Goal: Transaction & Acquisition: Purchase product/service

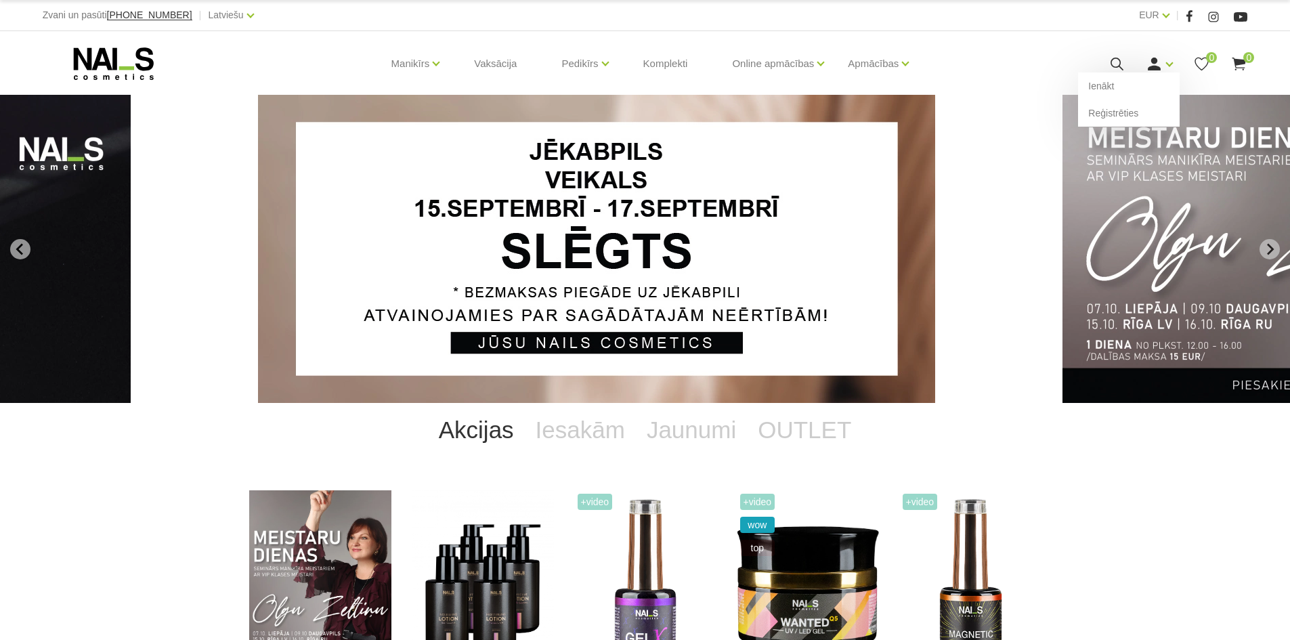
click at [1163, 62] on icon at bounding box center [1154, 64] width 17 height 17
click at [1150, 83] on link "Ienākt" at bounding box center [1129, 85] width 102 height 27
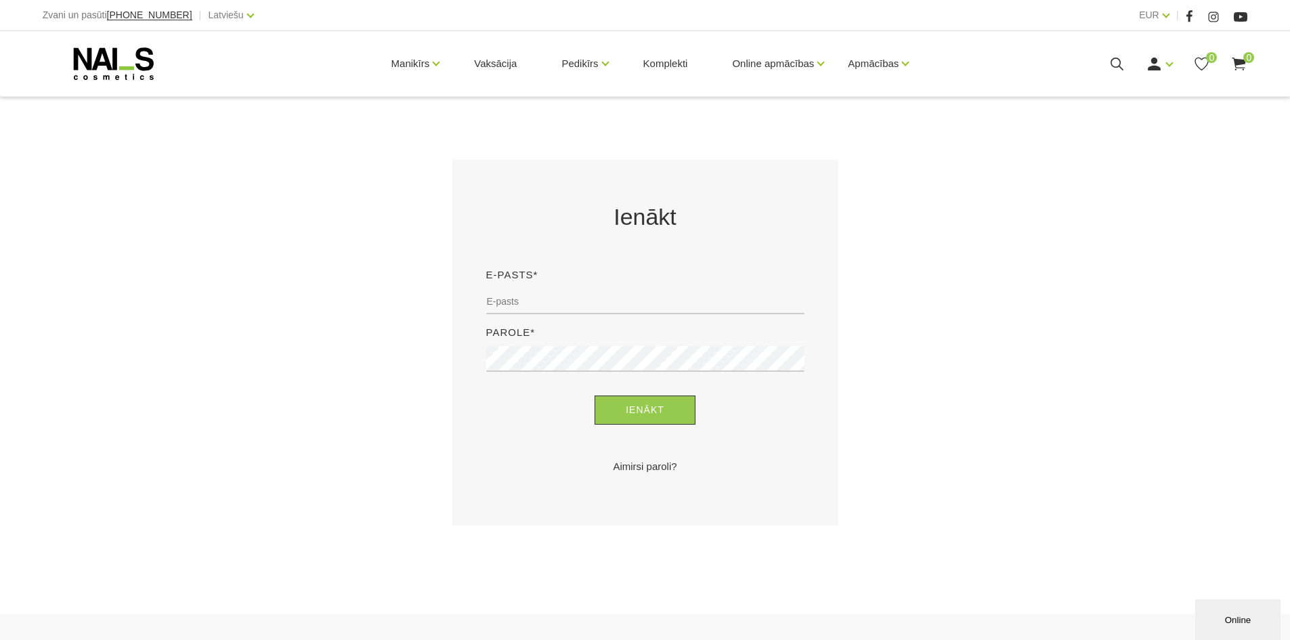
scroll to position [182, 0]
click at [675, 306] on input "email" at bounding box center [645, 301] width 318 height 26
type input "sanija.tamuza@gmail.com"
click at [595, 395] on button "Ienākt" at bounding box center [645, 409] width 101 height 29
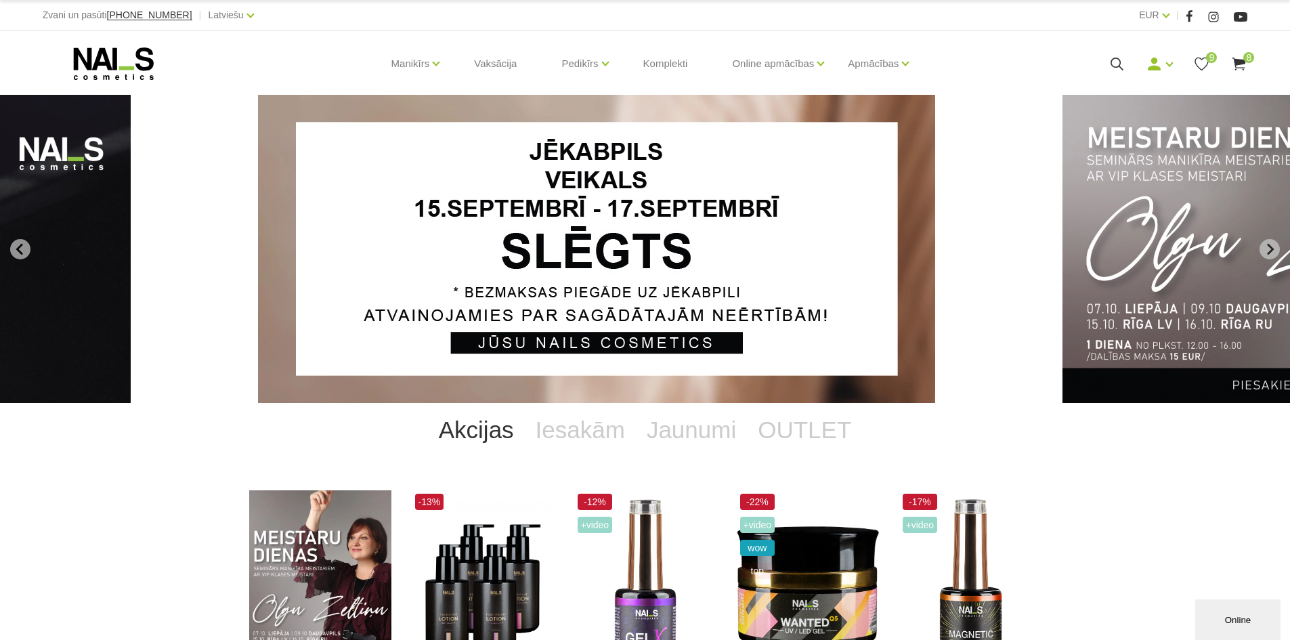
click at [1242, 67] on use at bounding box center [1240, 64] width 14 height 13
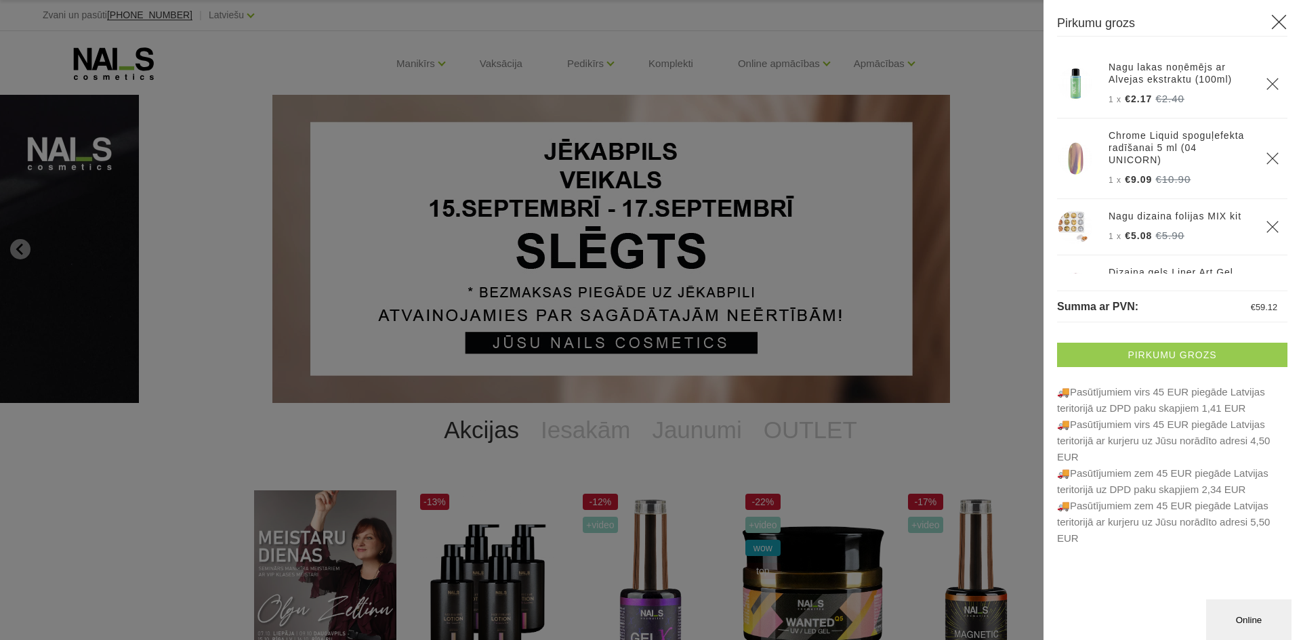
click at [1165, 357] on link "Pirkumu grozs" at bounding box center [1172, 355] width 230 height 24
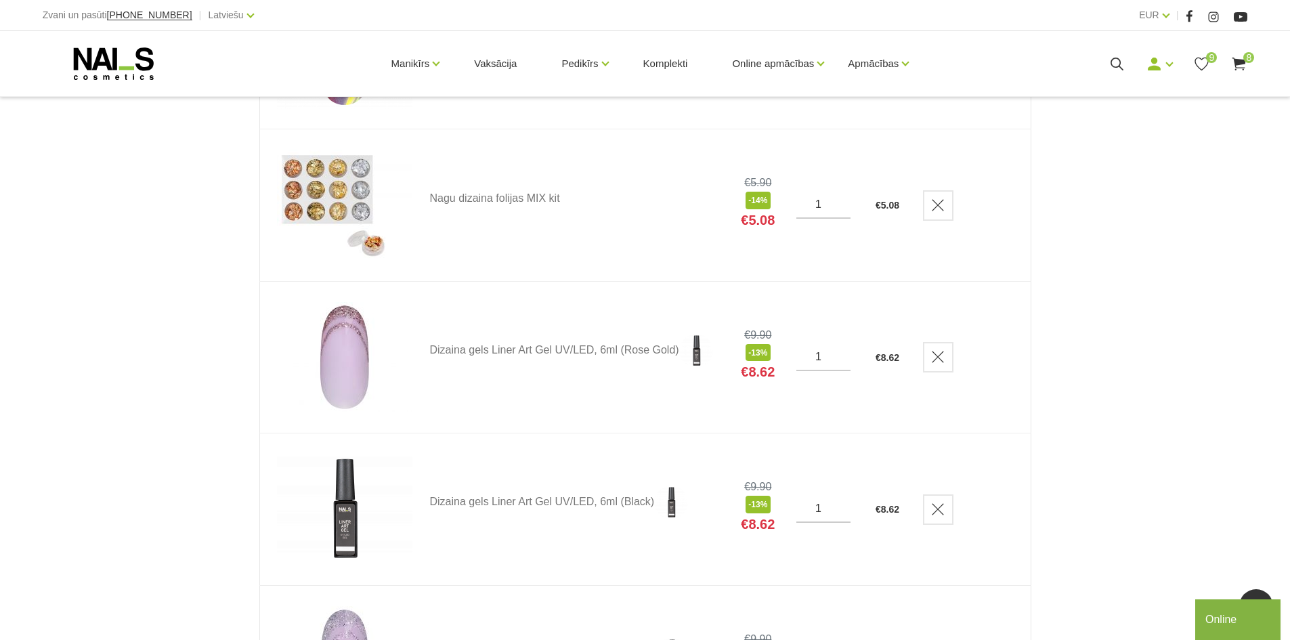
scroll to position [501, 0]
click at [931, 360] on link "Delete" at bounding box center [938, 356] width 30 height 30
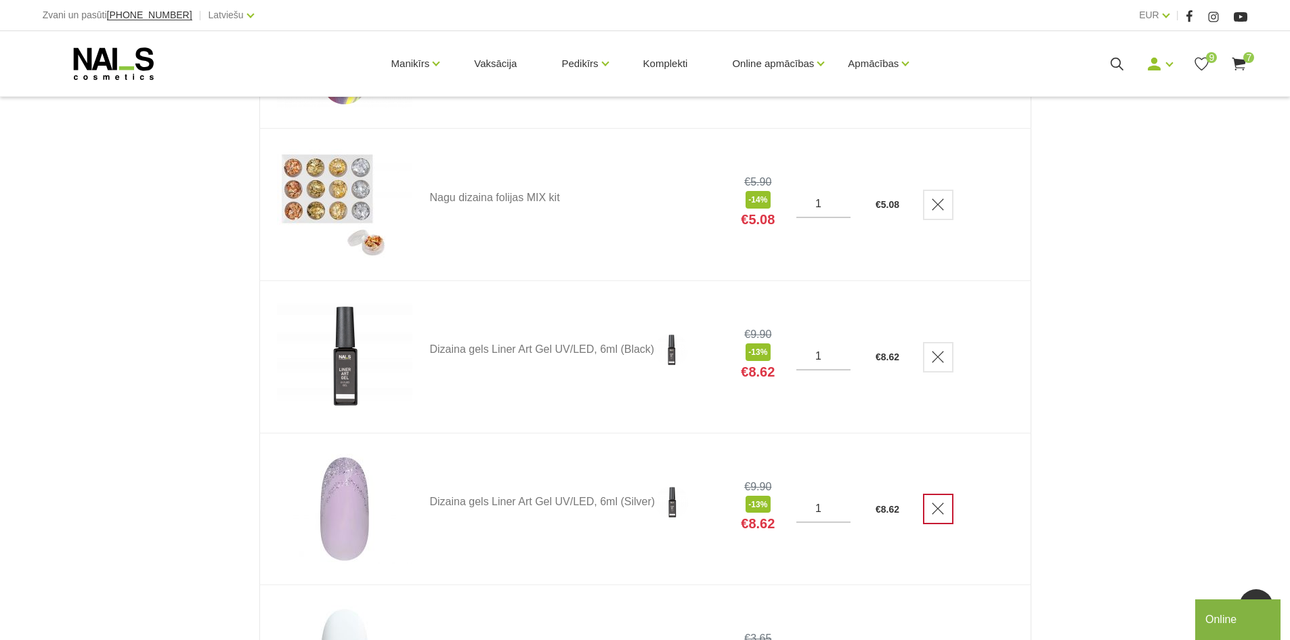
click at [952, 521] on link "Delete" at bounding box center [938, 509] width 30 height 30
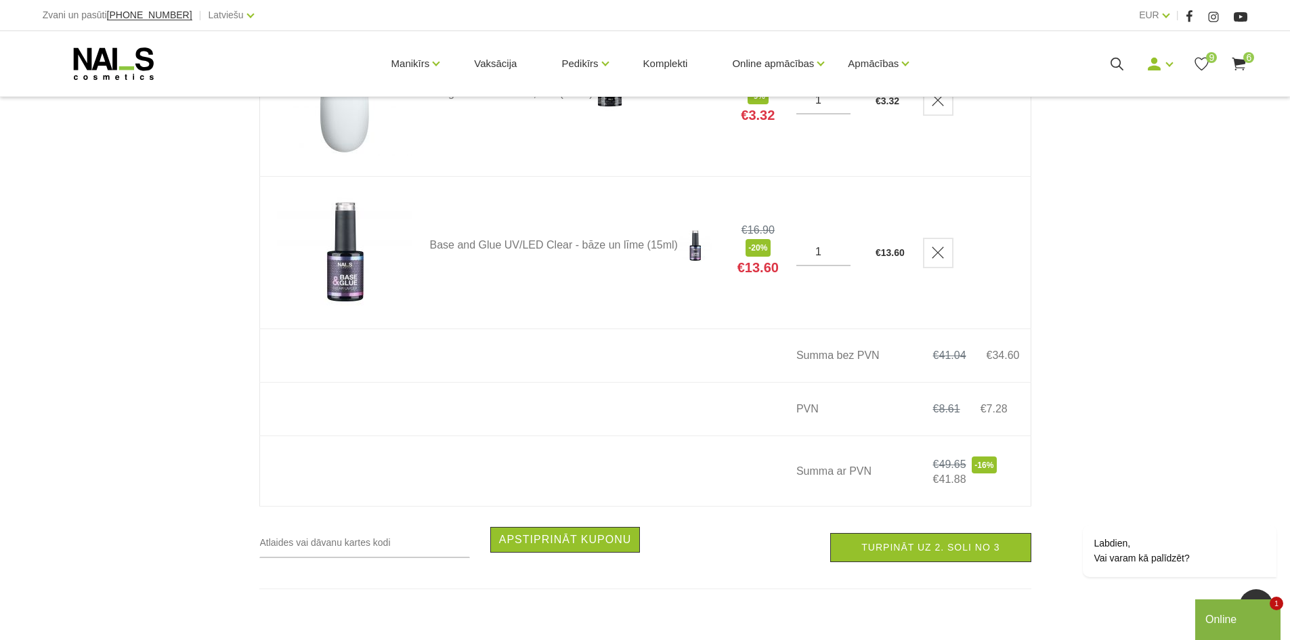
scroll to position [910, 0]
click at [975, 551] on link "Turpināt uz 2. soli no 3" at bounding box center [930, 546] width 201 height 29
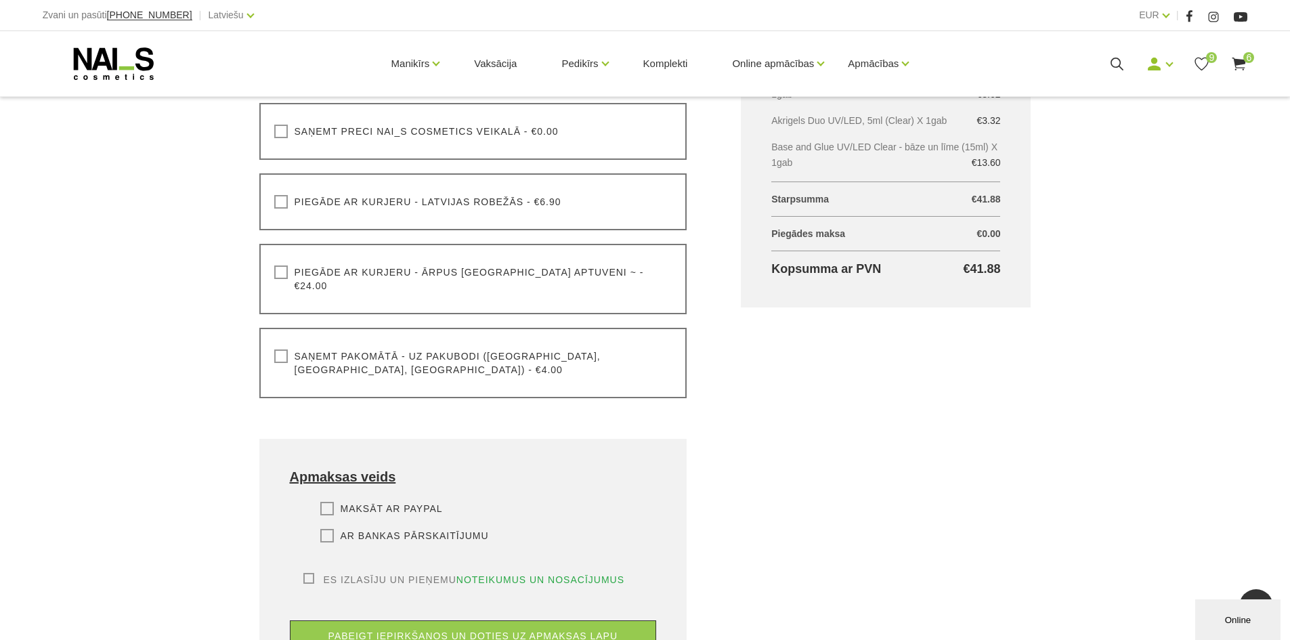
scroll to position [425, 0]
click at [967, 513] on div "Grozs kopā Produkts Kopā ar PVN Nagu lakas noņēmējs ar Alvejas ekstraktu (100ml…" at bounding box center [886, 283] width 344 height 845
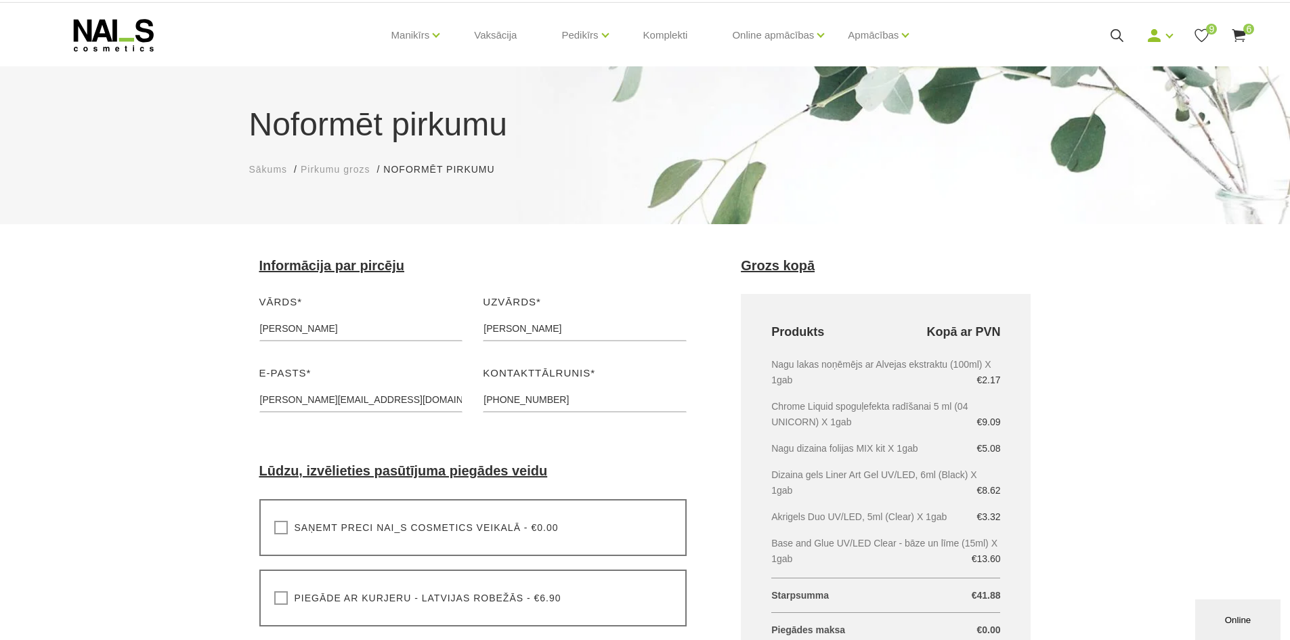
scroll to position [27, 0]
